Goal: Task Accomplishment & Management: Complete application form

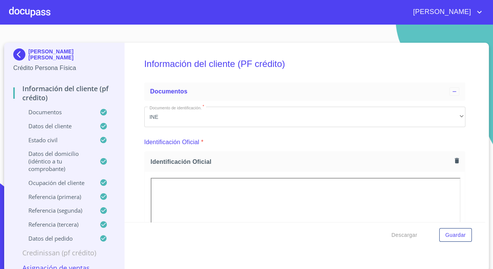
scroll to position [1618, 0]
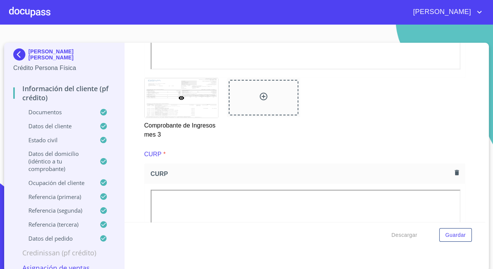
click at [46, 53] on p "[PERSON_NAME] [PERSON_NAME]" at bounding box center [71, 54] width 87 height 12
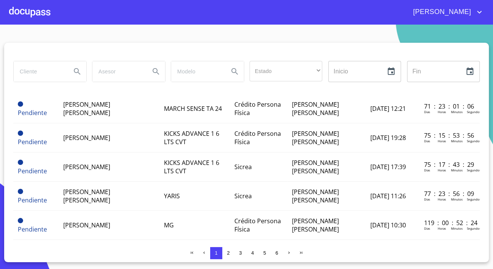
scroll to position [137, 0]
click at [19, 13] on div at bounding box center [29, 12] width 41 height 24
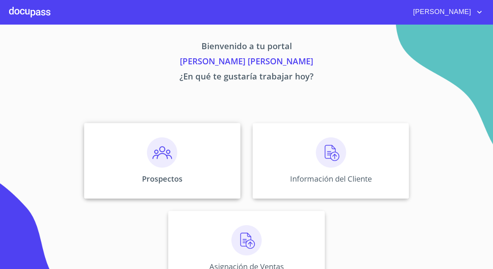
click at [133, 149] on div "Prospectos" at bounding box center [162, 161] width 156 height 76
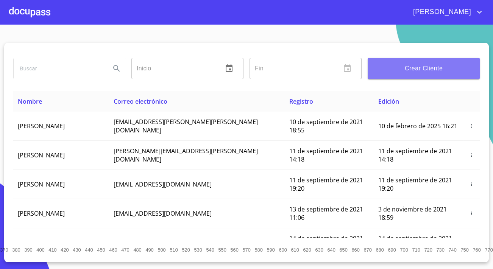
click at [454, 69] on span "Crear Cliente" at bounding box center [424, 68] width 100 height 11
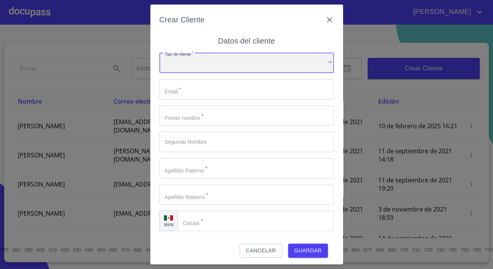
click at [244, 60] on div "​" at bounding box center [246, 63] width 175 height 20
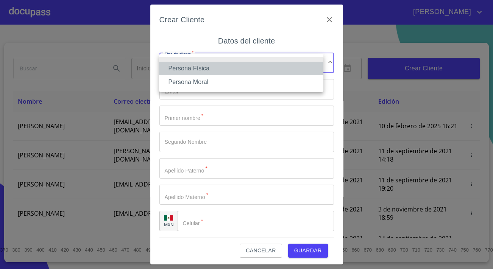
click at [208, 67] on li "Persona Física" at bounding box center [241, 69] width 164 height 14
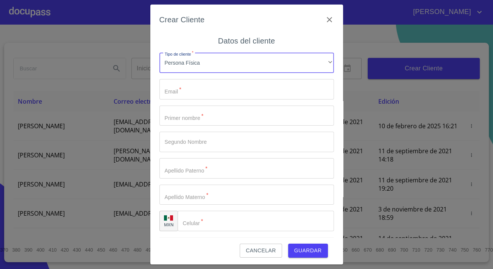
click at [216, 87] on input "Tipo de cliente   *" at bounding box center [246, 89] width 175 height 20
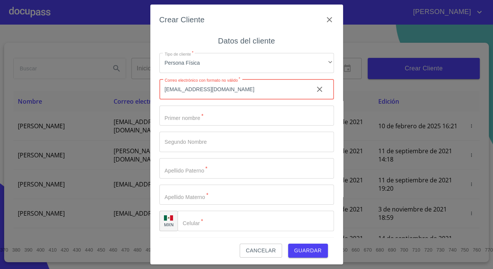
type input "[EMAIL_ADDRESS][DOMAIN_NAME]"
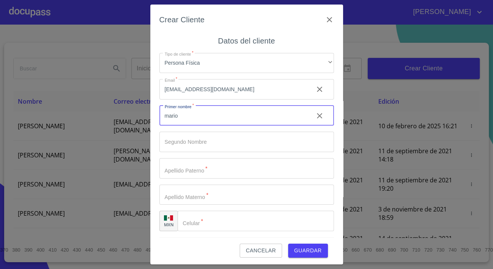
type input "mario"
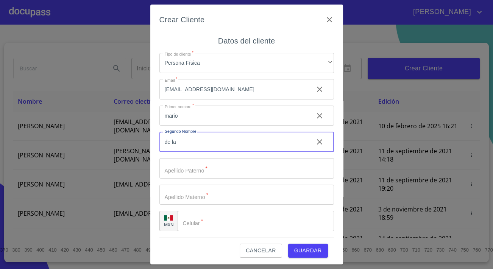
type input "de la"
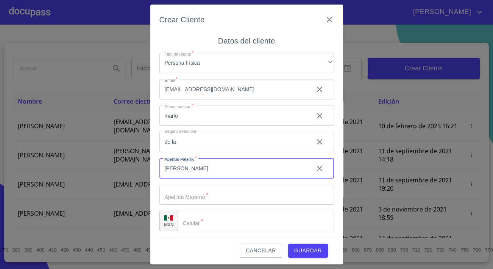
type input "[PERSON_NAME]"
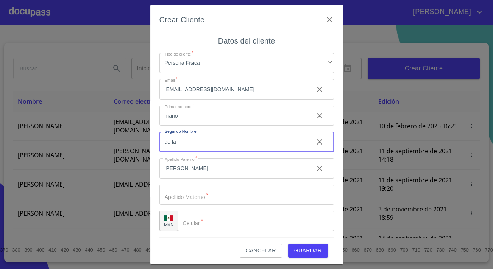
drag, startPoint x: 181, startPoint y: 142, endPoint x: 169, endPoint y: 145, distance: 11.7
click at [169, 145] on input "de la" at bounding box center [233, 142] width 148 height 20
click at [184, 203] on input "Tipo de cliente   *" at bounding box center [246, 195] width 175 height 20
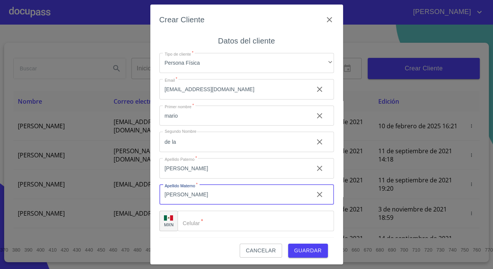
type input "[PERSON_NAME]"
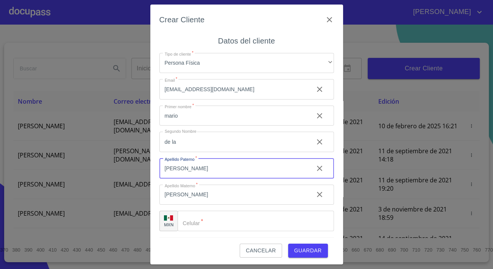
drag, startPoint x: 167, startPoint y: 172, endPoint x: 123, endPoint y: 172, distance: 43.6
click at [123, 172] on div "Crear Cliente Datos del cliente Tipo de cliente   * Persona Física ​ Email   * …" at bounding box center [246, 134] width 493 height 269
type input "de la"
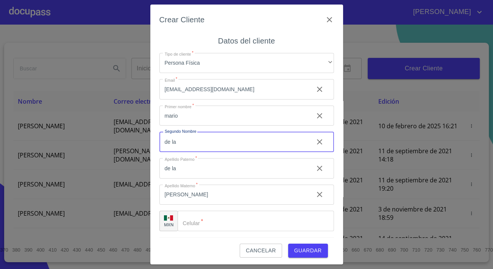
drag, startPoint x: 182, startPoint y: 140, endPoint x: 144, endPoint y: 138, distance: 37.9
click at [144, 138] on div "Crear Cliente Datos del cliente Tipo de cliente   * Persona Física ​ Email   * …" at bounding box center [246, 134] width 493 height 269
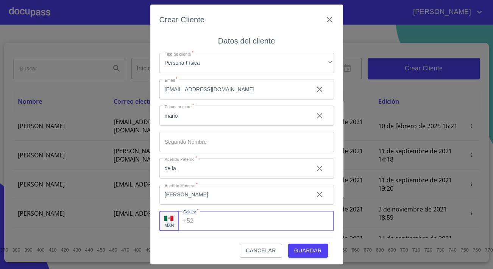
click at [242, 223] on input "Tipo de cliente   *" at bounding box center [265, 221] width 137 height 20
type input "[PHONE_NUMBER]"
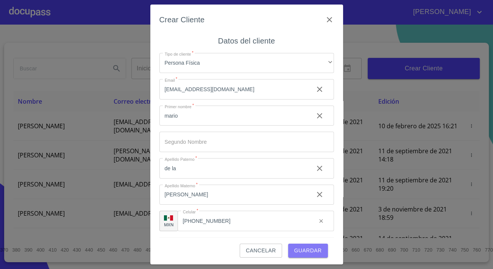
click at [308, 256] on button "Guardar" at bounding box center [308, 251] width 40 height 14
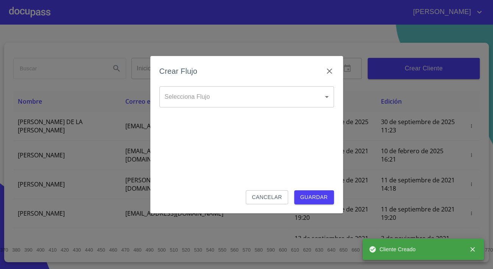
click at [234, 96] on body "[PERSON_NAME] ​ Fin ​ Crear Cliente Nombre Correo electrónico Registro Edición …" at bounding box center [246, 134] width 493 height 269
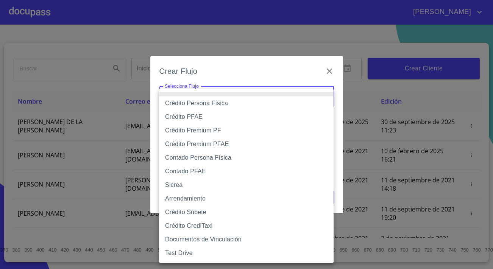
click at [178, 160] on li "Contado Persona Física" at bounding box center [246, 158] width 175 height 14
type input "60bf975b0d9865ccc2471536"
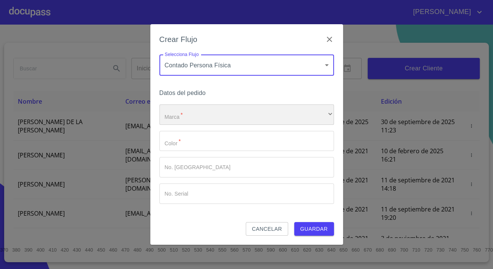
click at [189, 120] on div "​" at bounding box center [246, 115] width 175 height 20
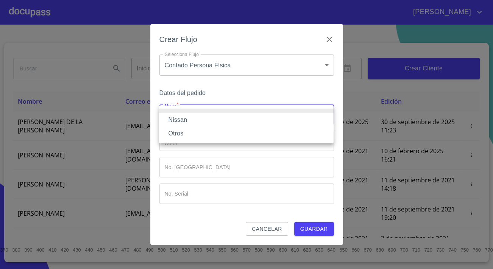
click at [189, 121] on li "Nissan" at bounding box center [246, 120] width 175 height 14
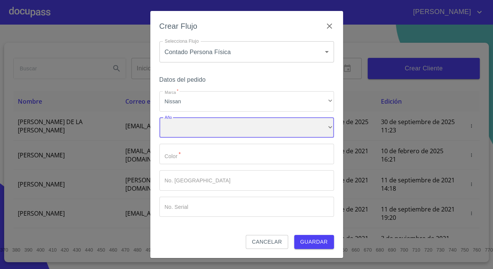
click at [187, 132] on div "​" at bounding box center [246, 128] width 175 height 20
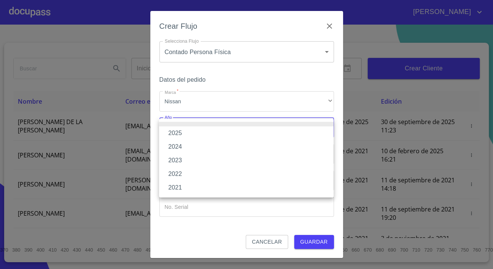
click at [181, 188] on li "2021" at bounding box center [246, 188] width 175 height 14
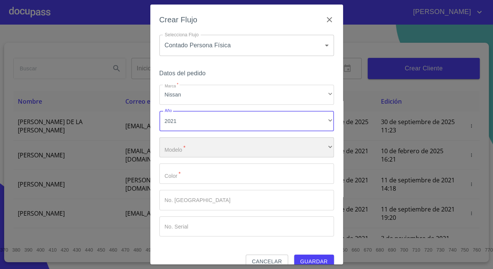
click at [183, 142] on div "​" at bounding box center [246, 147] width 175 height 20
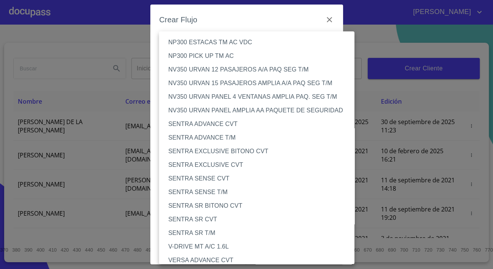
scroll to position [491, 0]
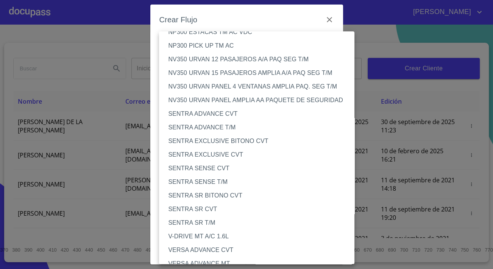
click at [221, 111] on li "SENTRA ADVANCE CVT" at bounding box center [259, 114] width 201 height 14
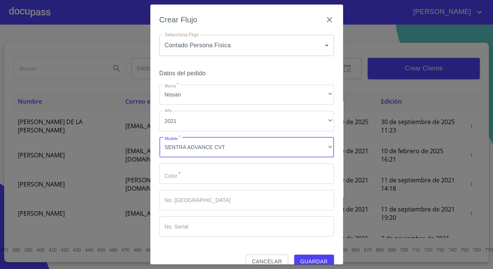
click at [210, 170] on input "Marca   *" at bounding box center [246, 174] width 175 height 20
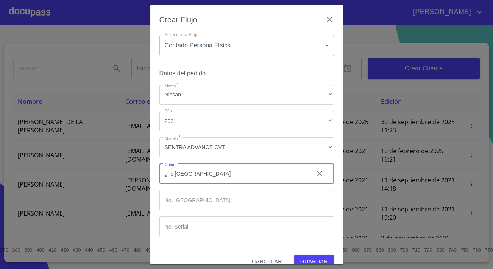
type input "gris [GEOGRAPHIC_DATA]"
click at [318, 257] on span "Guardar" at bounding box center [314, 261] width 28 height 9
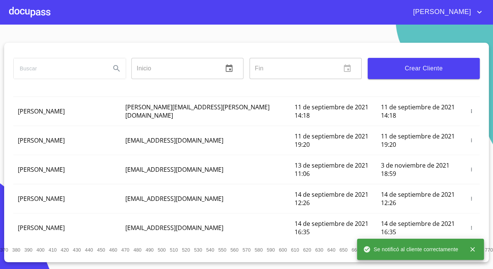
scroll to position [0, 0]
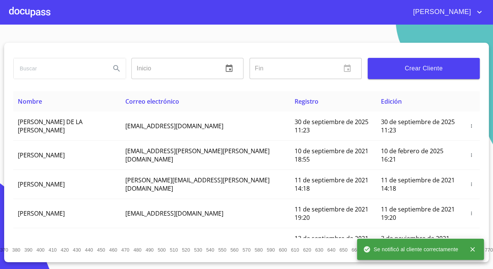
click at [41, 15] on div at bounding box center [29, 12] width 41 height 24
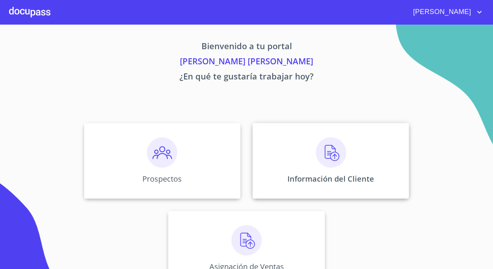
click at [291, 147] on div "Información del Cliente" at bounding box center [331, 161] width 156 height 76
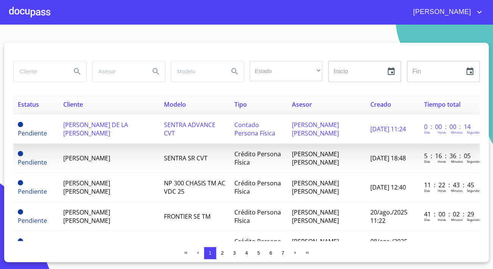
click at [113, 129] on span "[PERSON_NAME] DE LA [PERSON_NAME]" at bounding box center [95, 129] width 65 height 17
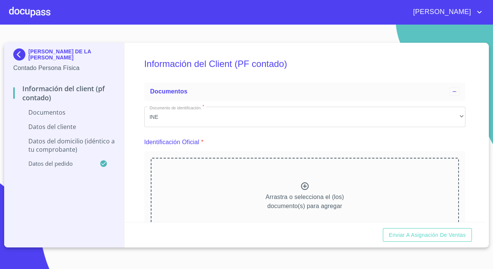
click at [194, 199] on div "Arrastra o selecciona el (los) documento(s) para agregar" at bounding box center [305, 196] width 308 height 77
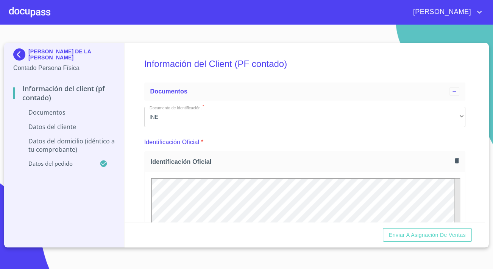
click at [142, 161] on div "Información del Client (PF contado) Documentos Documento de identificación.   *…" at bounding box center [305, 133] width 361 height 180
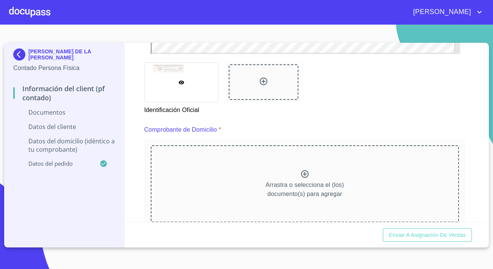
scroll to position [413, 0]
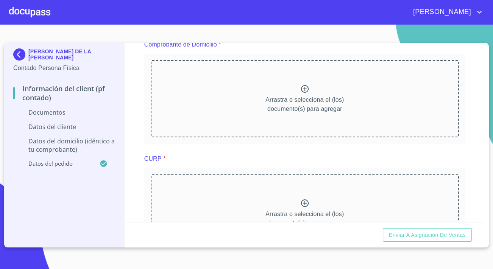
click at [190, 110] on div "Arrastra o selecciona el (los) documento(s) para agregar" at bounding box center [305, 98] width 308 height 77
click at [212, 106] on div "Arrastra o selecciona el (los) documento(s) para agregar" at bounding box center [305, 98] width 308 height 77
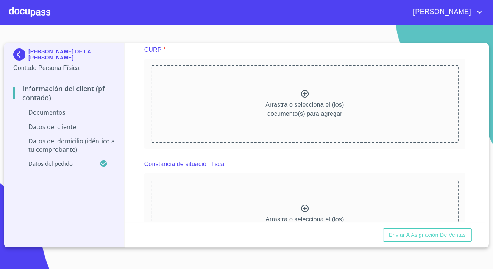
scroll to position [732, 0]
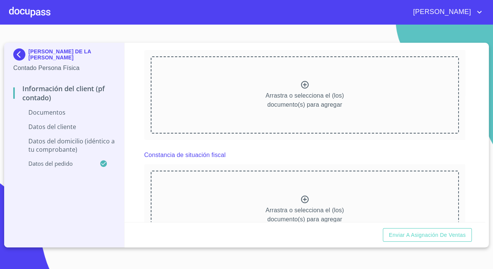
click at [206, 80] on div "Arrastra o selecciona el (los) documento(s) para agregar" at bounding box center [305, 94] width 308 height 77
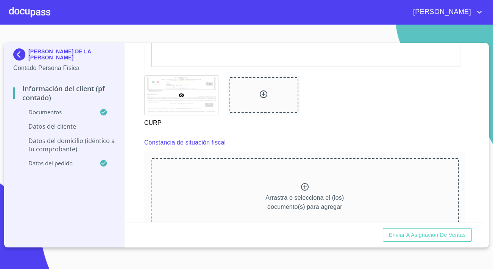
scroll to position [1007, 0]
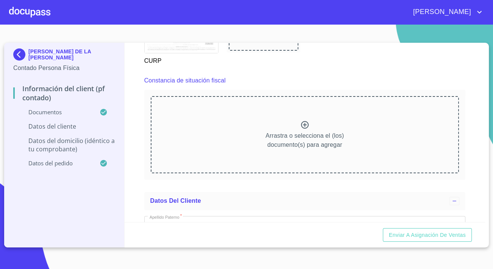
click at [199, 137] on div "Arrastra o selecciona el (los) documento(s) para agregar" at bounding box center [305, 134] width 308 height 77
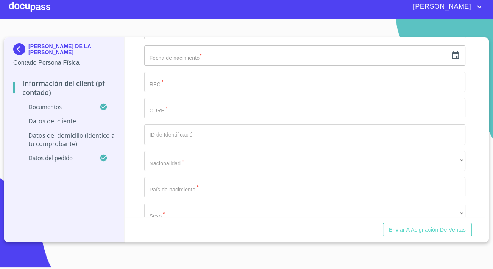
scroll to position [1388, 0]
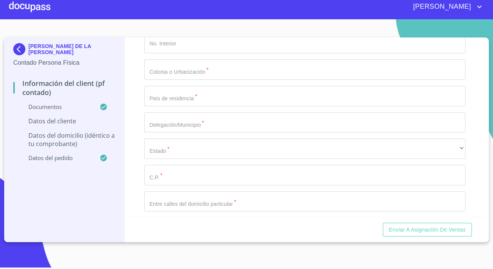
scroll to position [1594, 0]
paste input "ROXM640908HJCSXR04"
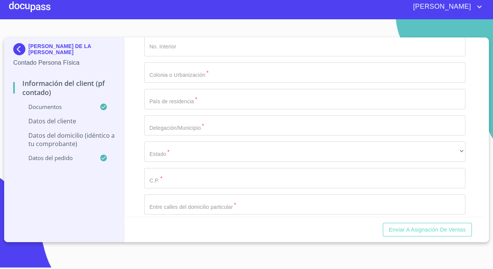
type input "ROXM640908HJCSXR04"
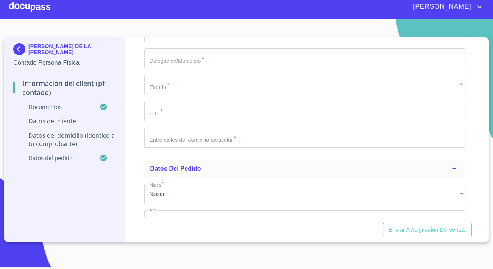
scroll to position [1663, 0]
type input "ROMA6409087E5"
click at [139, 95] on div "Información del Client (PF contado) Documentos Documento de identificación.   *…" at bounding box center [305, 127] width 361 height 180
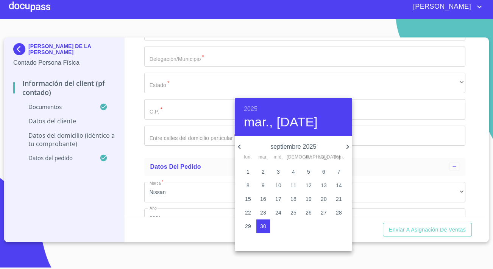
click at [250, 184] on span "8" at bounding box center [248, 186] width 14 height 8
type input "8 de sep. de 2025"
click at [250, 106] on h6 "2025" at bounding box center [251, 109] width 14 height 11
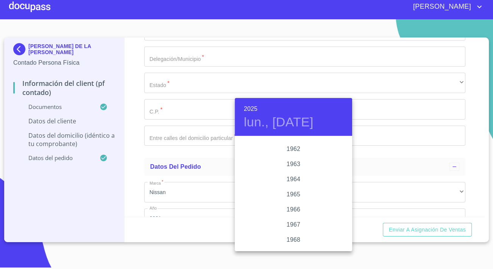
scroll to position [540, 0]
click at [293, 194] on div "1964" at bounding box center [293, 195] width 117 height 15
type input "8 de sep. de 1964"
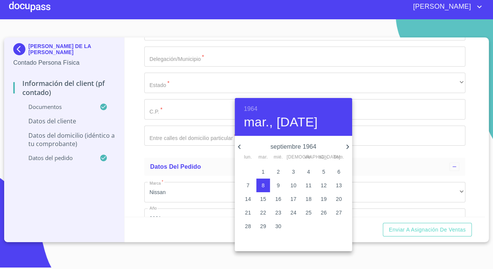
click at [163, 163] on div at bounding box center [246, 134] width 493 height 269
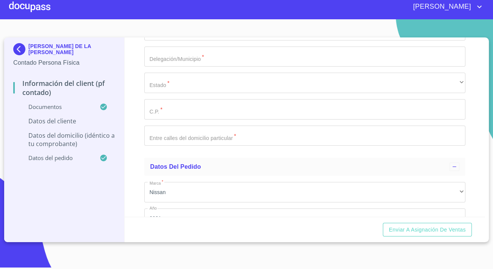
type input "3333006634652"
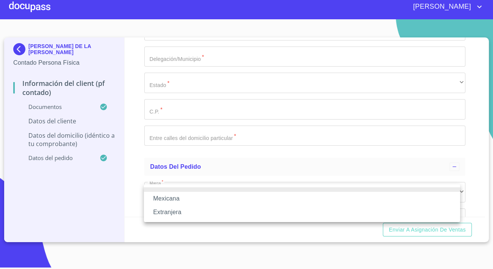
click at [178, 198] on li "Mexicana" at bounding box center [302, 199] width 316 height 14
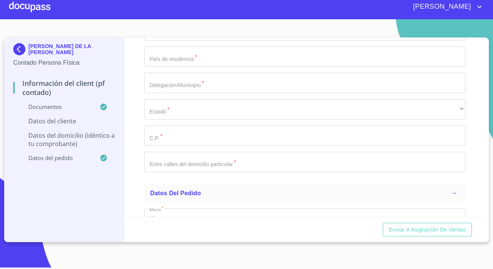
click at [125, 172] on div "Información del Client (PF contado) Documentos Documento de identificación.   *…" at bounding box center [305, 127] width 361 height 180
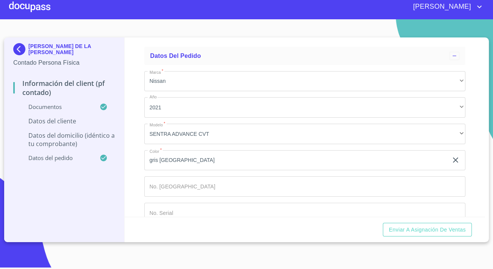
scroll to position [1801, 0]
type input "j"
type input "[GEOGRAPHIC_DATA]"
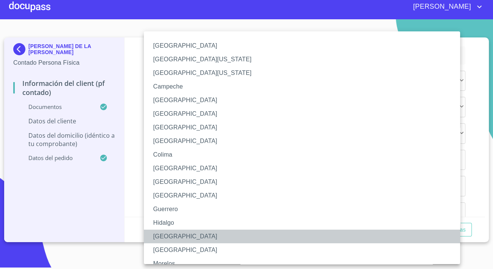
click at [173, 234] on li "[GEOGRAPHIC_DATA]" at bounding box center [305, 237] width 322 height 14
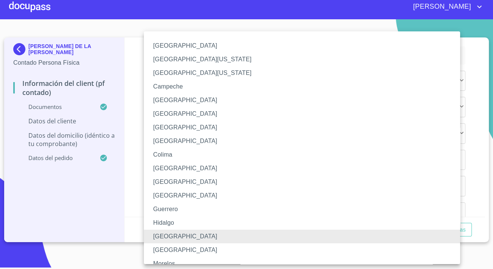
click at [159, 126] on li "[GEOGRAPHIC_DATA]" at bounding box center [305, 128] width 322 height 14
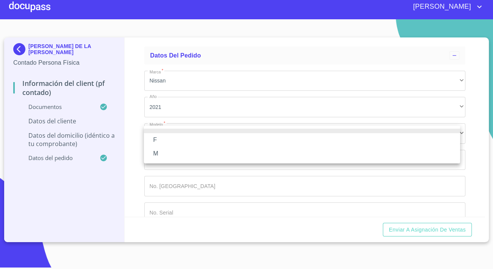
click at [178, 112] on div at bounding box center [246, 134] width 493 height 269
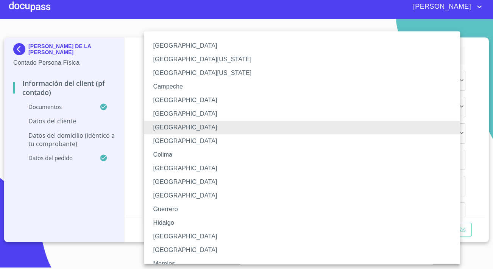
click at [165, 238] on li "[GEOGRAPHIC_DATA]" at bounding box center [305, 237] width 322 height 14
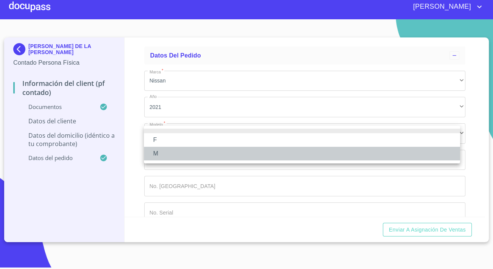
click at [159, 151] on li "M" at bounding box center [302, 154] width 316 height 14
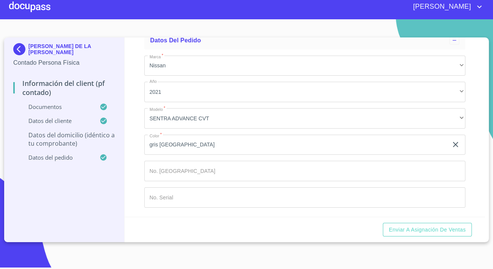
scroll to position [1870, 0]
type input "[GEOGRAPHIC_DATA]"
type input "6050"
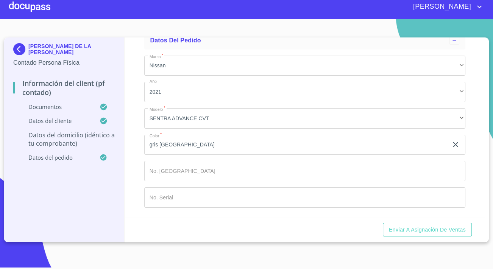
type input "8"
type input "balcones de santa [PERSON_NAME]"
type input "[GEOGRAPHIC_DATA]"
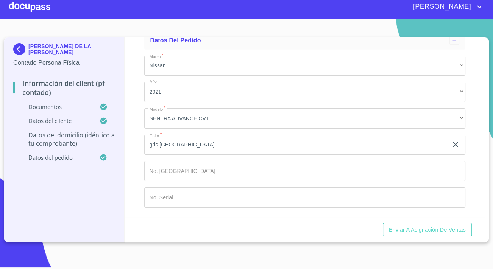
type input "t"
type input "san [PERSON_NAME] tlaquepaque"
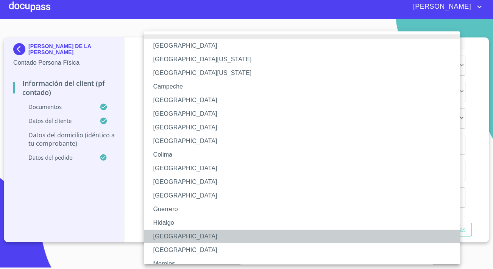
drag, startPoint x: 161, startPoint y: 233, endPoint x: 158, endPoint y: 229, distance: 4.8
click at [161, 233] on li "[GEOGRAPHIC_DATA]" at bounding box center [305, 237] width 322 height 14
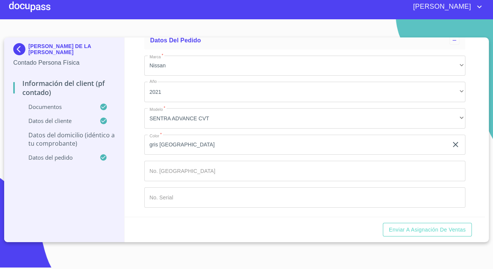
type input "45606"
click at [164, 19] on input "Documento de identificación.   *" at bounding box center [304, 9] width 321 height 20
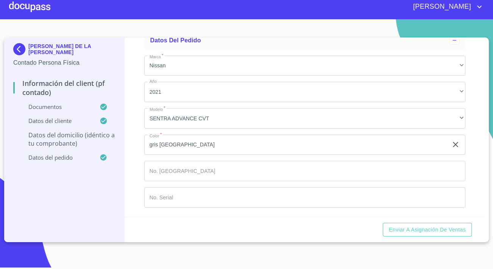
type input "[GEOGRAPHIC_DATA] y balcones de [GEOGRAPHIC_DATA][PERSON_NAME]"
click at [139, 163] on div "Información del Client (PF contado) Documentos Documento de identificación.   *…" at bounding box center [305, 127] width 361 height 180
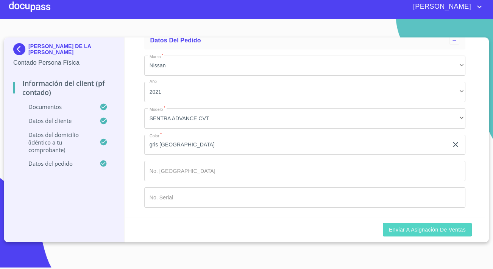
click at [401, 225] on span "Enviar a Asignación de Ventas" at bounding box center [427, 229] width 77 height 9
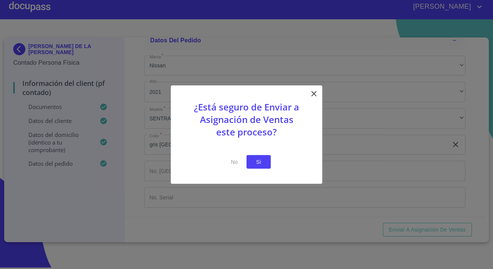
click at [259, 162] on span "Si" at bounding box center [259, 161] width 12 height 9
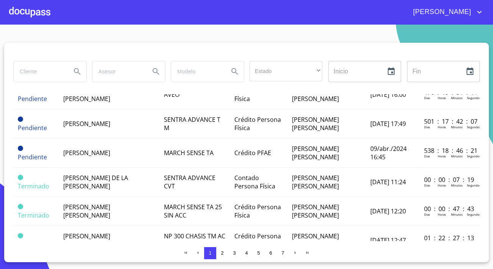
scroll to position [551, 0]
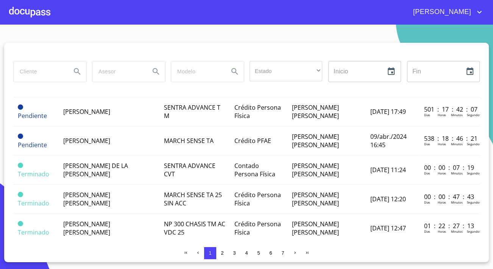
click at [108, 162] on span "[PERSON_NAME] DE LA [PERSON_NAME]" at bounding box center [95, 170] width 65 height 17
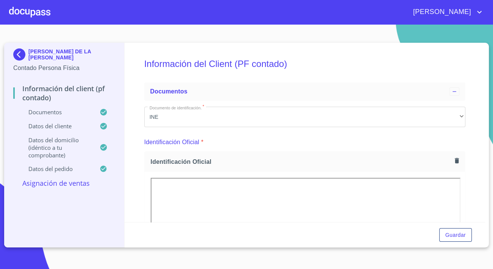
click at [72, 183] on p "Asignación de Ventas" at bounding box center [64, 183] width 102 height 9
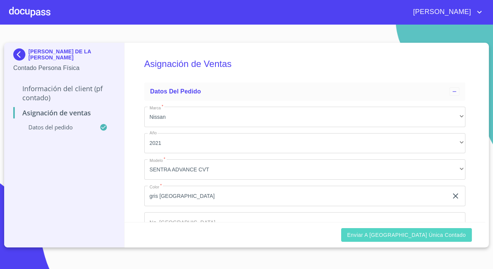
click at [398, 232] on span "Enviar a [GEOGRAPHIC_DATA] única contado" at bounding box center [406, 235] width 119 height 9
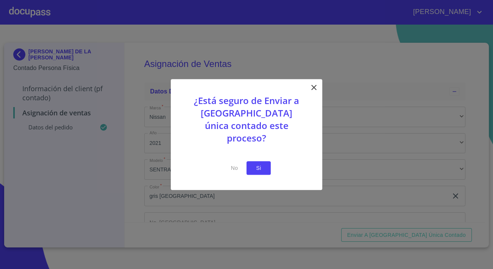
click at [262, 164] on span "Si" at bounding box center [259, 168] width 12 height 9
